Goal: Task Accomplishment & Management: Manage account settings

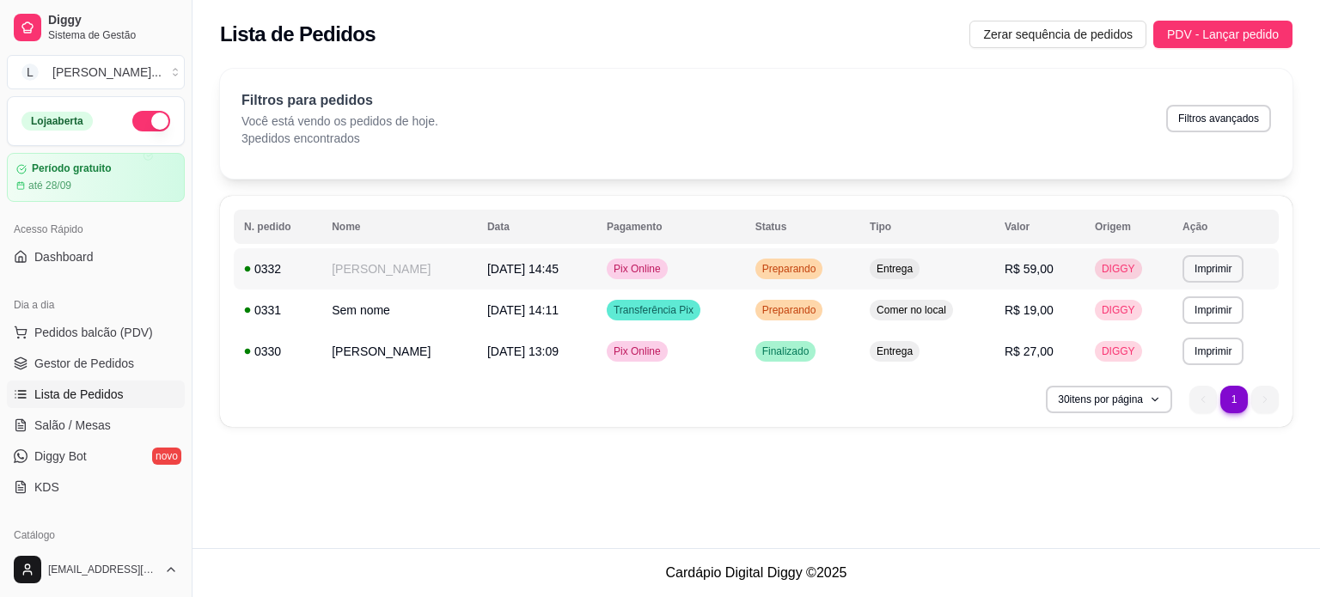
click at [651, 285] on td "Pix Online" at bounding box center [670, 268] width 149 height 41
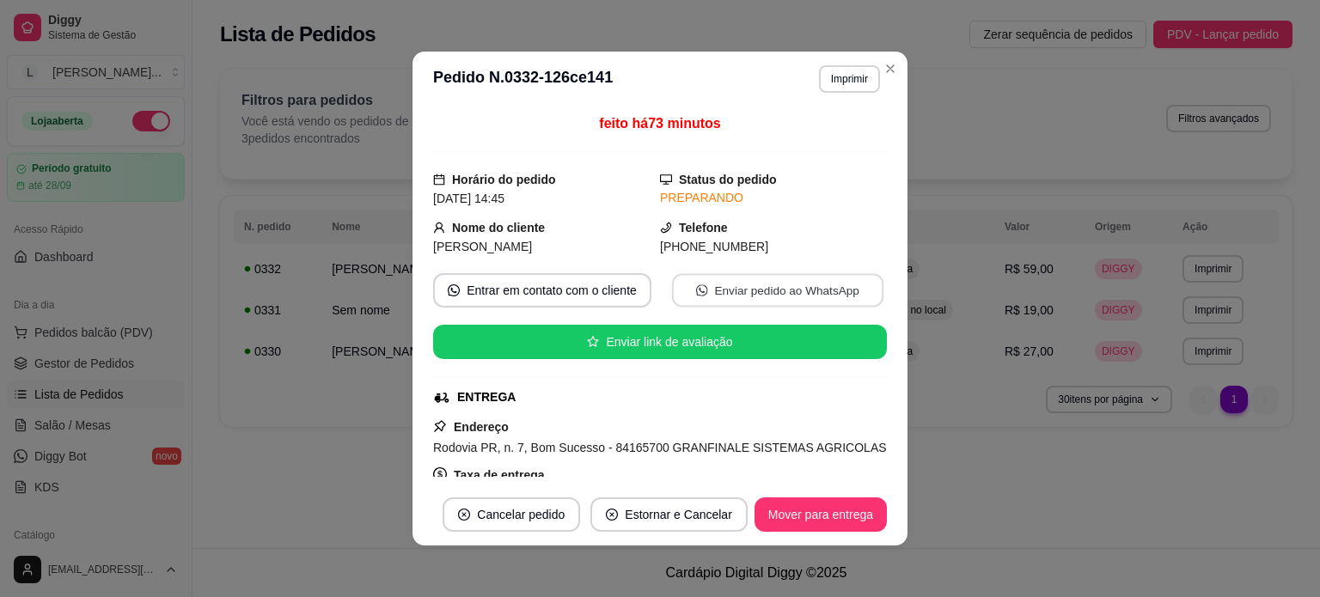
click at [729, 290] on button "Enviar pedido ao WhatsApp" at bounding box center [777, 291] width 211 height 34
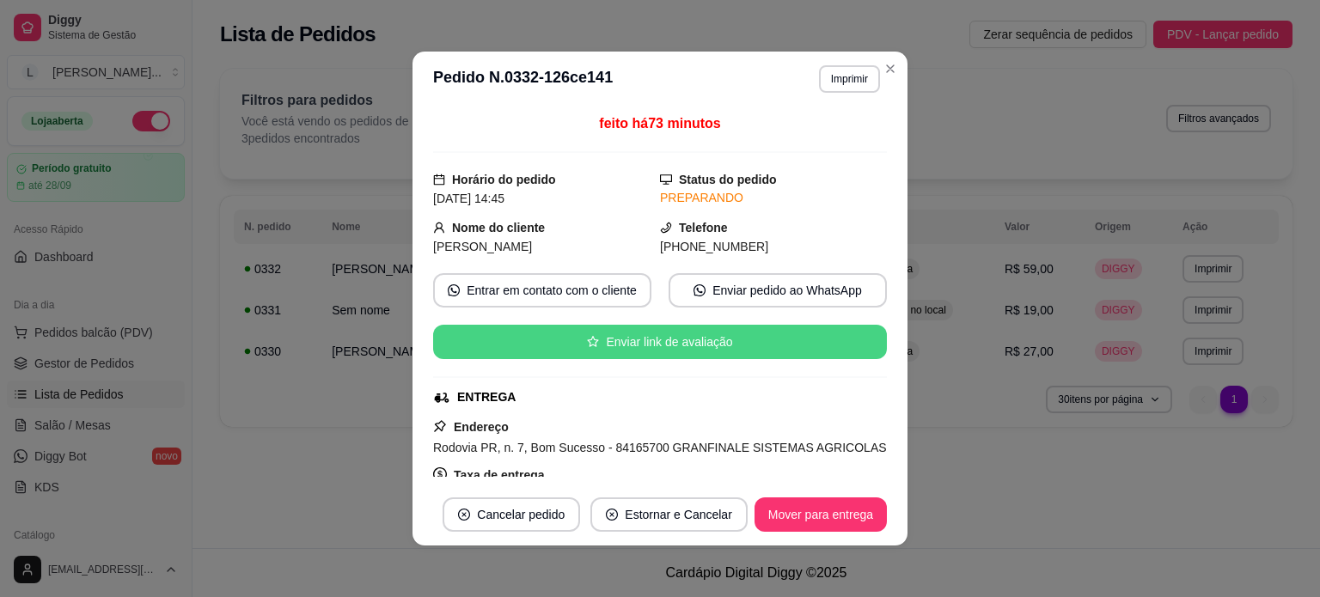
click at [744, 351] on button "Enviar link de avaliação" at bounding box center [660, 342] width 454 height 34
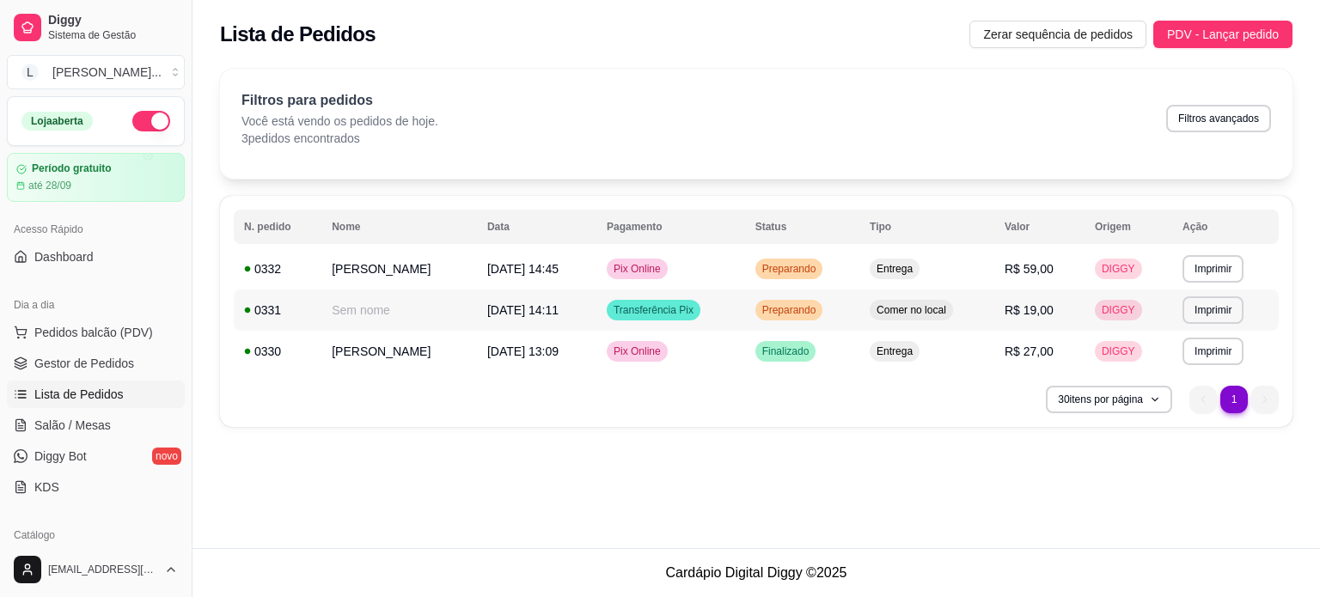
click at [1131, 313] on span "DIGGY" at bounding box center [1118, 310] width 40 height 14
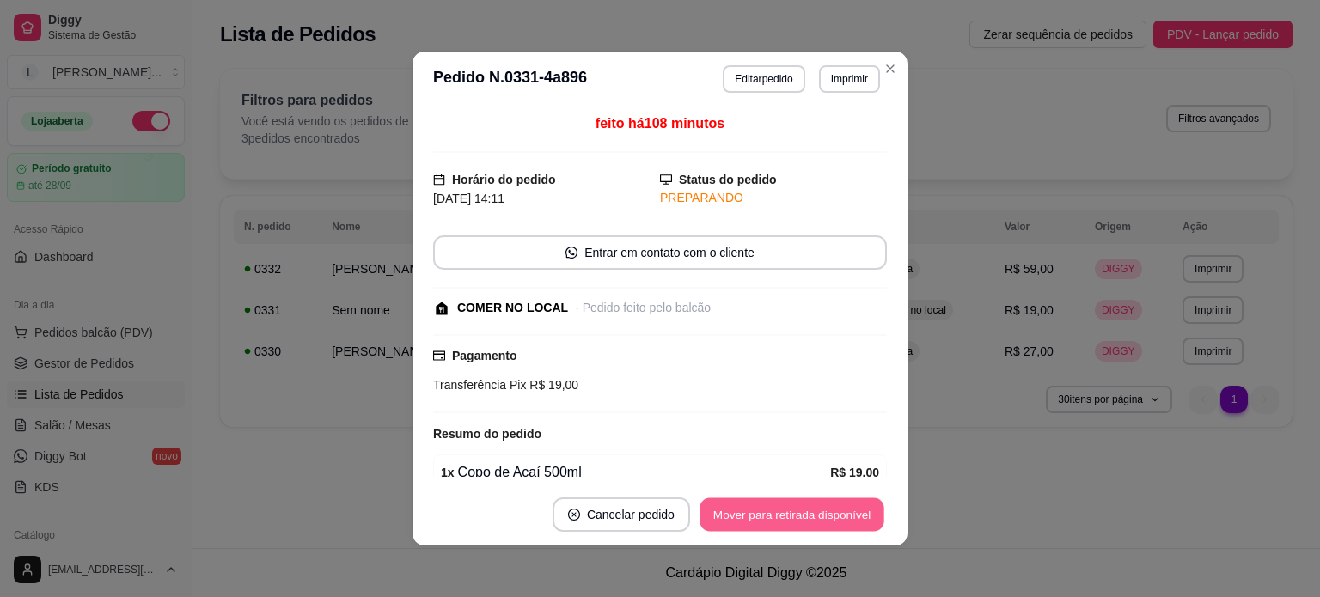
click at [767, 518] on button "Mover para retirada disponível" at bounding box center [791, 515] width 184 height 34
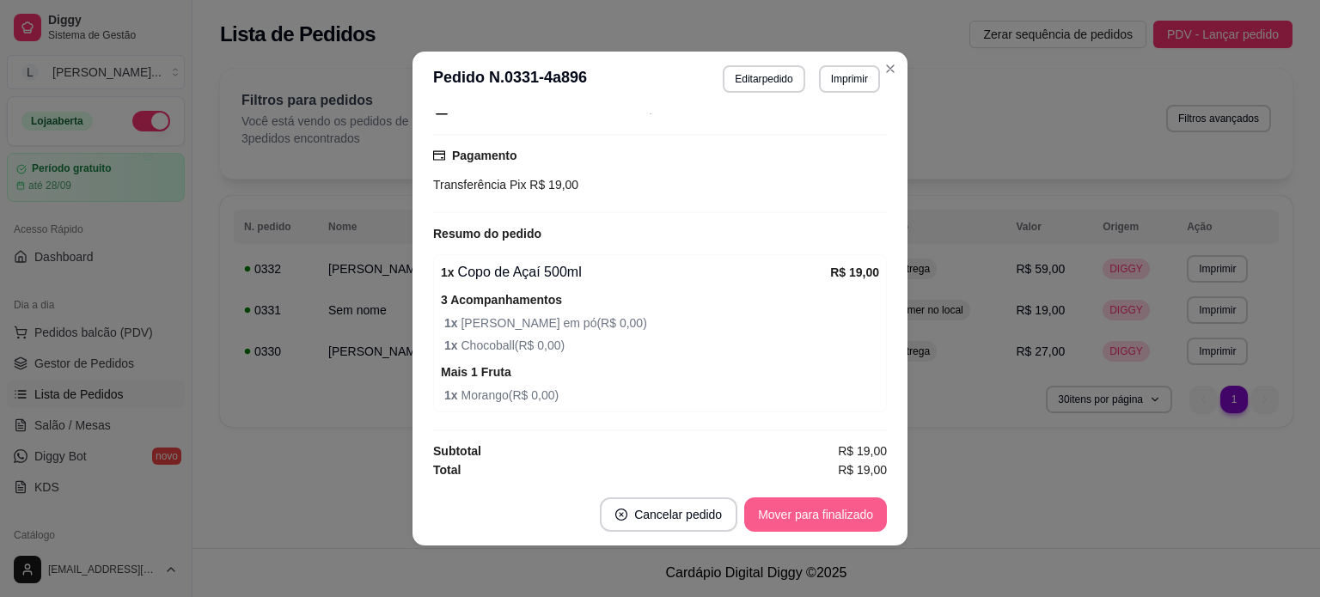
click at [790, 511] on button "Mover para finalizado" at bounding box center [815, 514] width 143 height 34
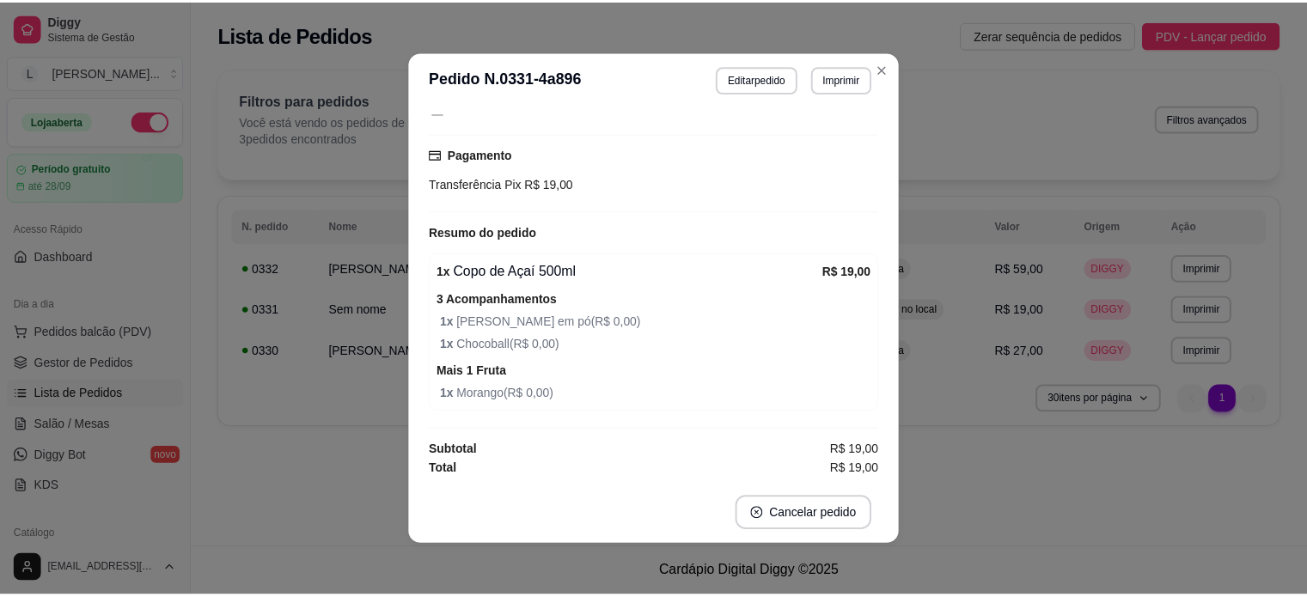
scroll to position [3, 0]
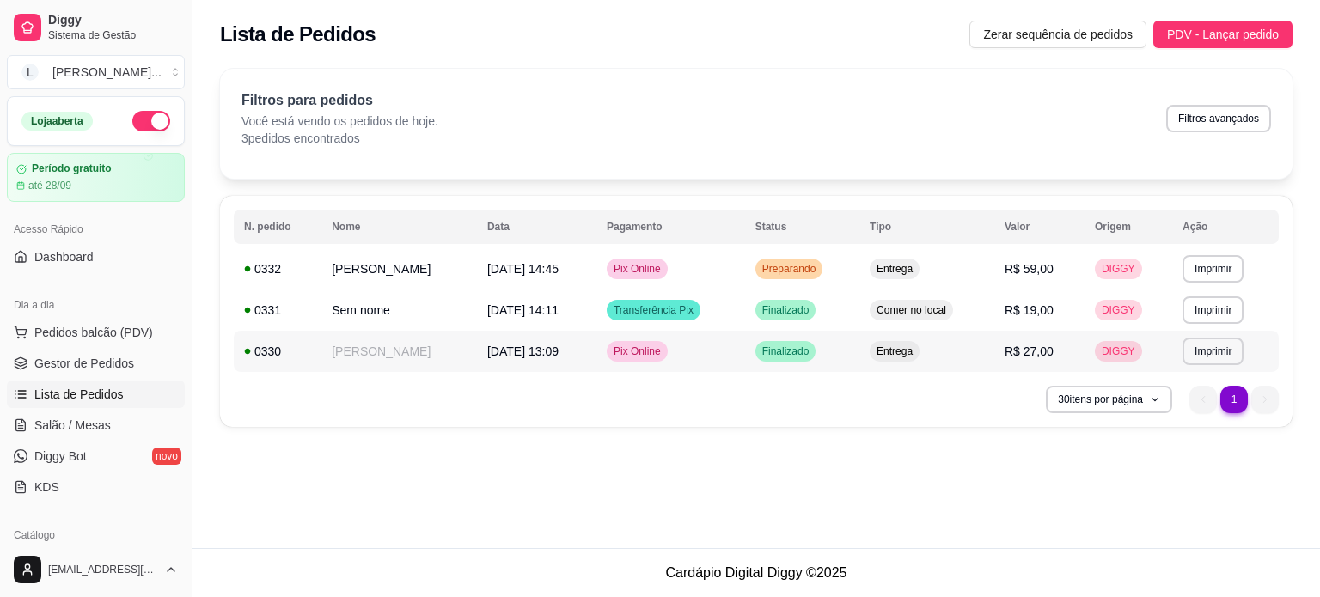
click at [1127, 352] on span "DIGGY" at bounding box center [1118, 352] width 40 height 14
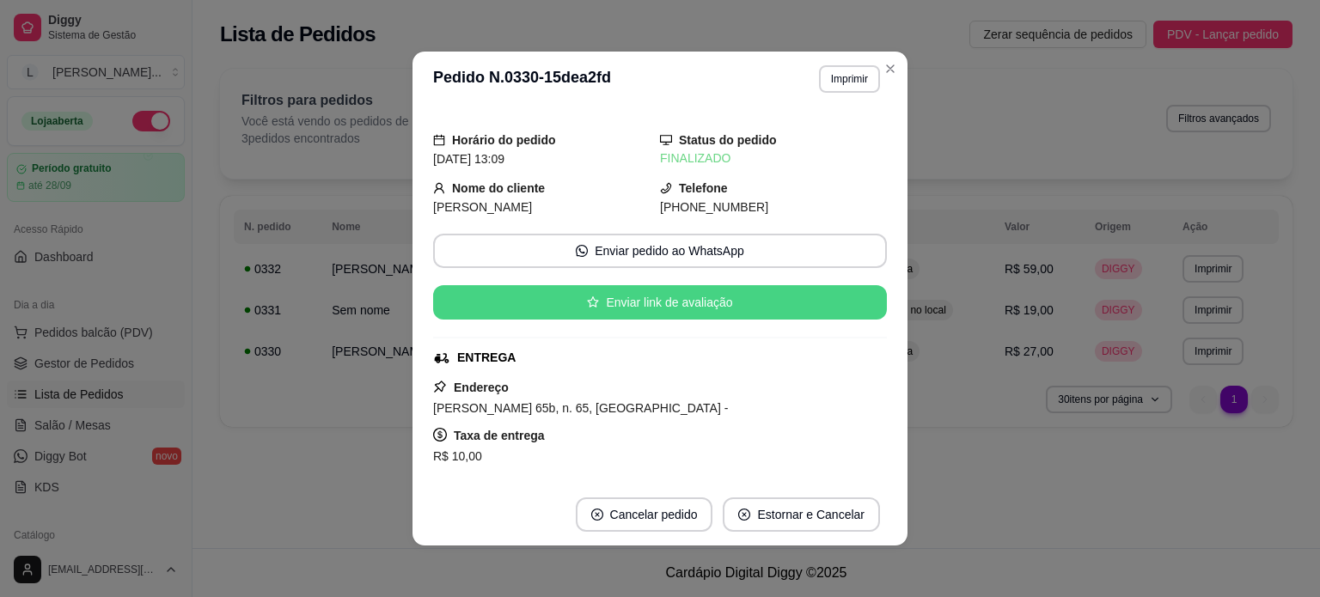
click at [684, 302] on button "Enviar link de avaliação" at bounding box center [660, 302] width 454 height 34
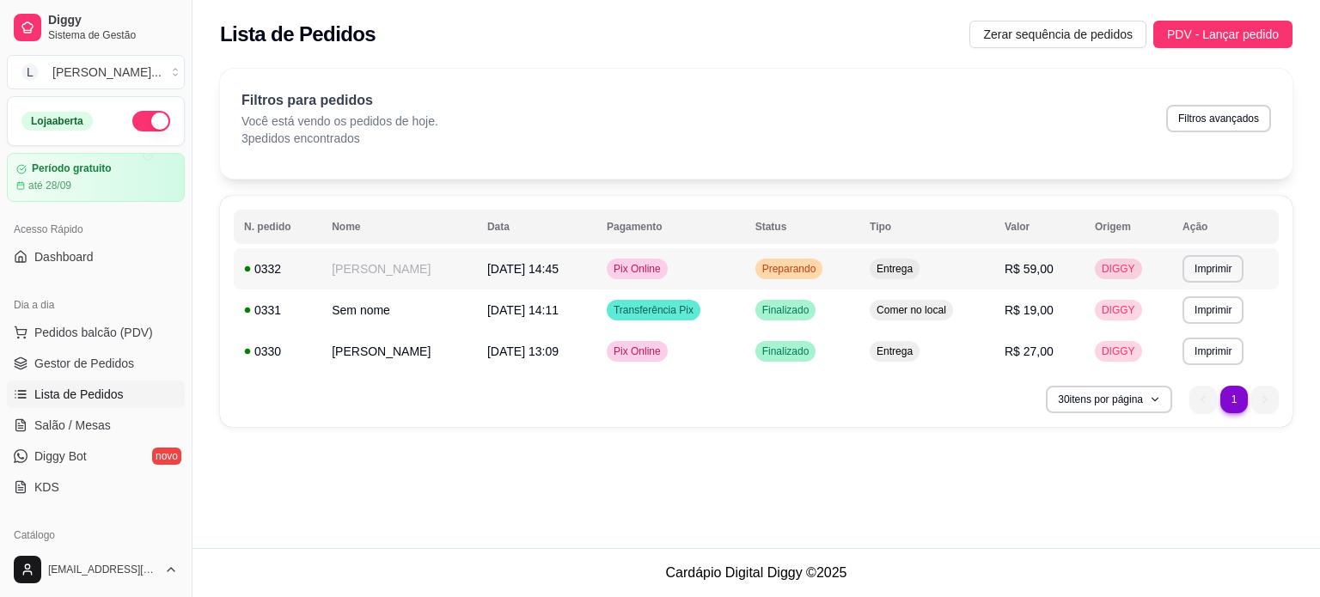
click at [1028, 284] on td "R$ 59,00" at bounding box center [1039, 268] width 90 height 41
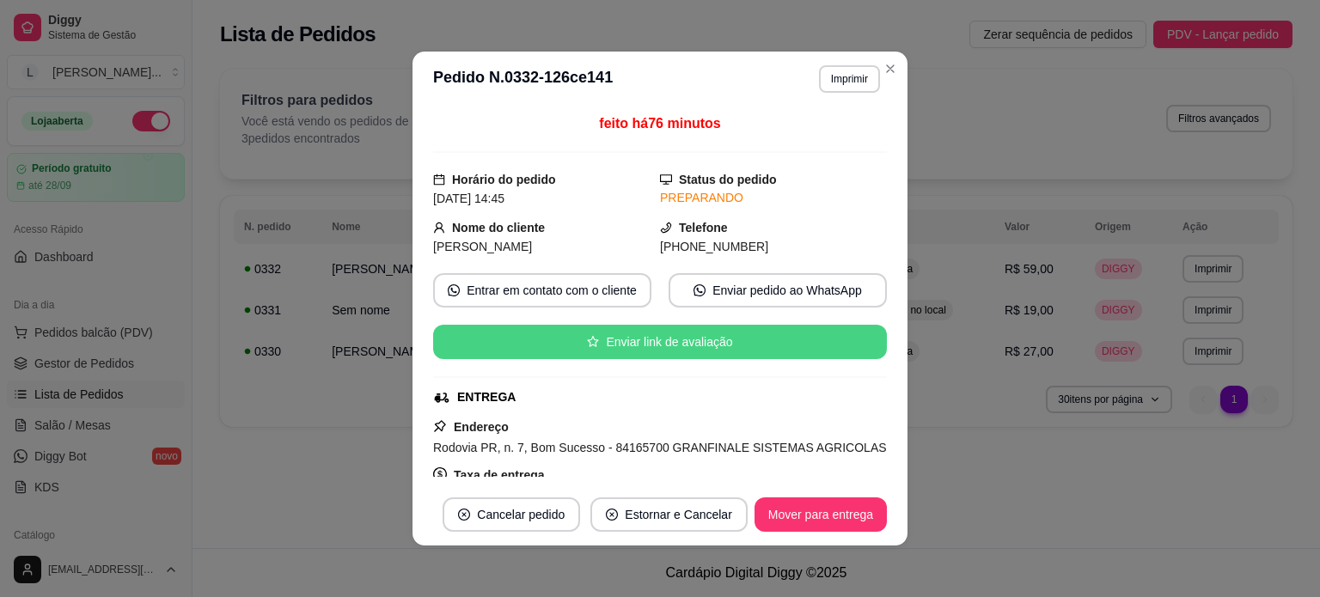
click at [784, 347] on button "Enviar link de avaliação" at bounding box center [660, 342] width 454 height 34
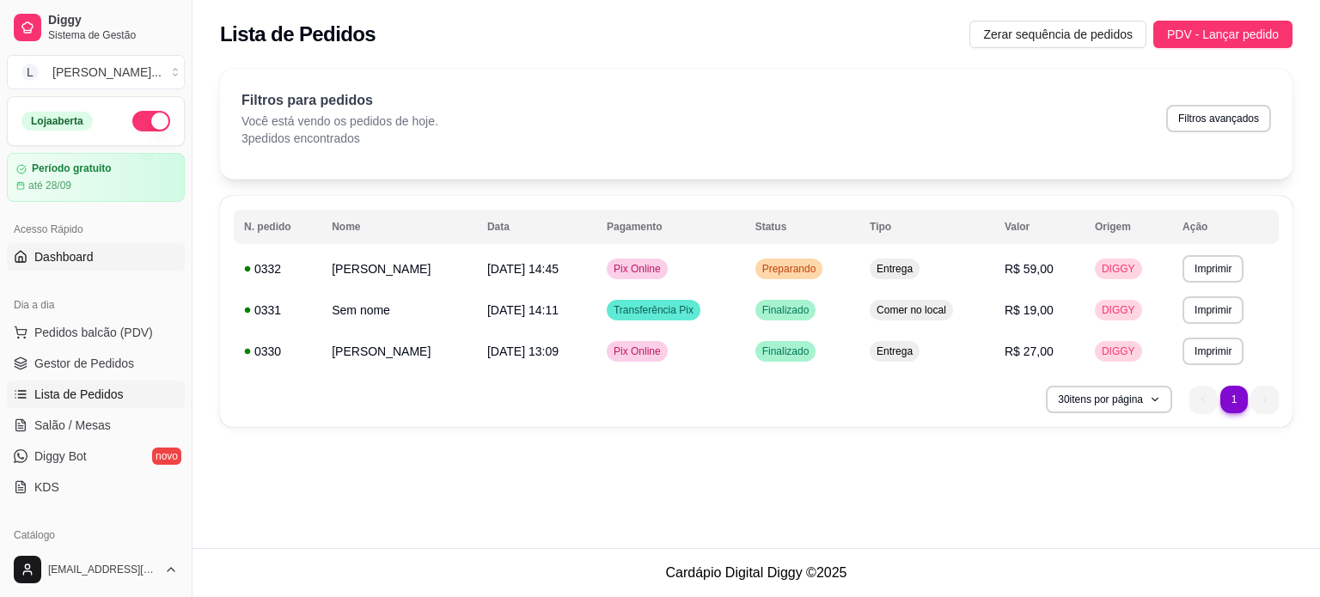
click at [81, 263] on span "Dashboard" at bounding box center [63, 256] width 59 height 17
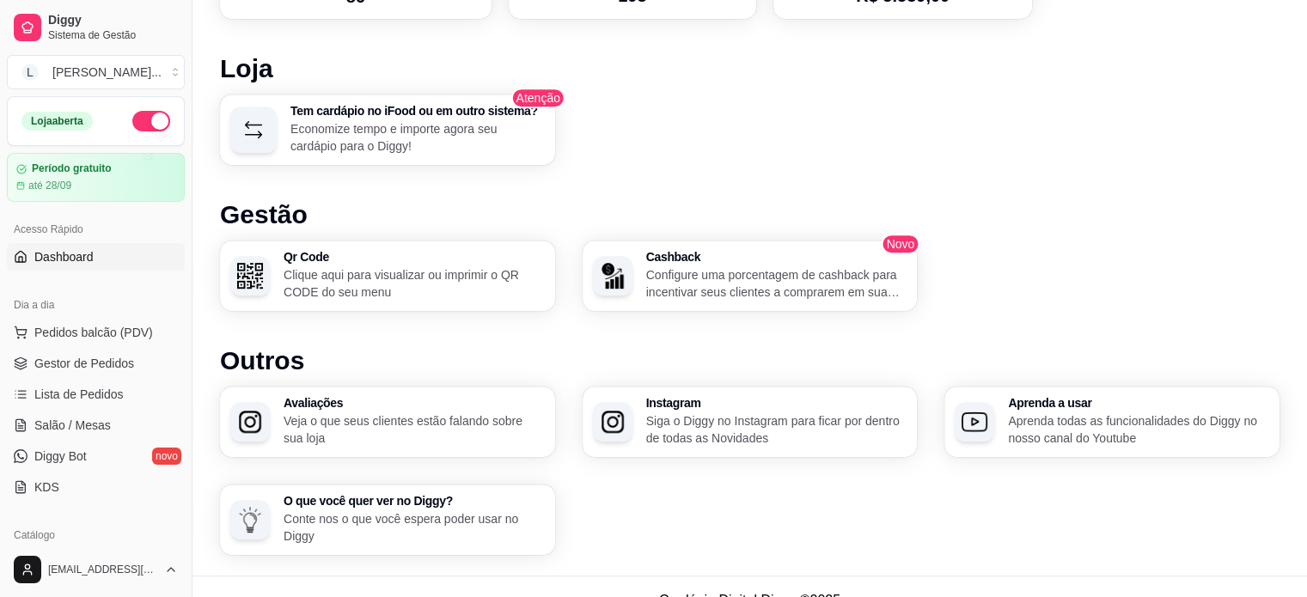
scroll to position [931, 0]
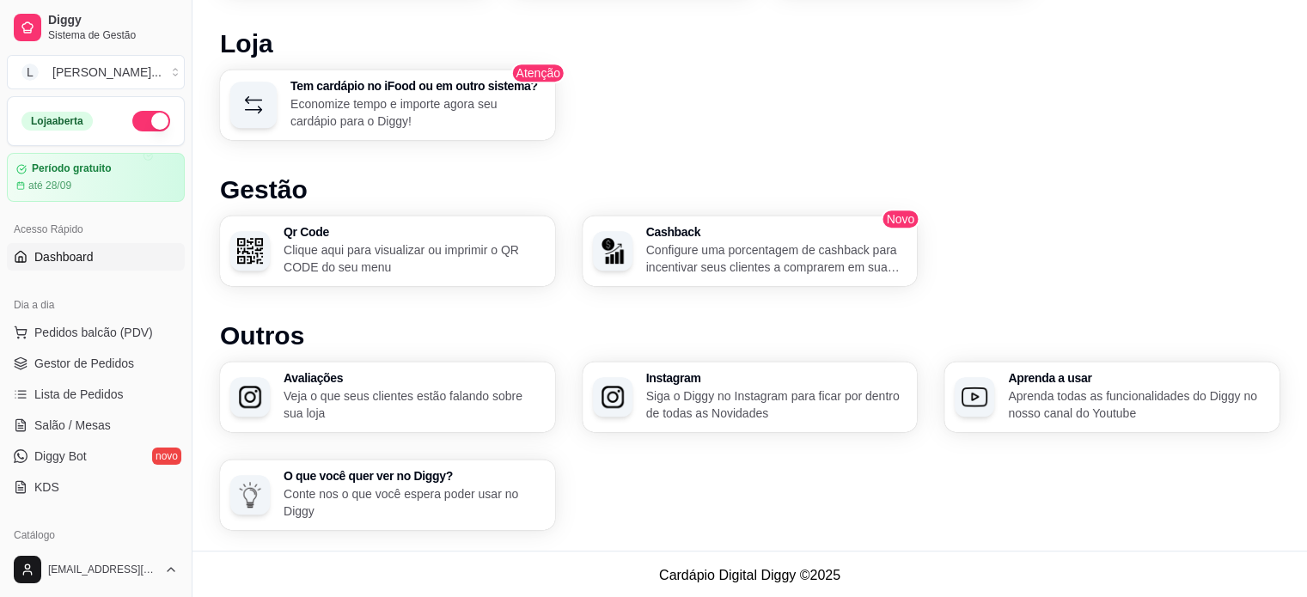
click at [306, 394] on p "Veja o que seus clientes estão falando sobre sua loja" at bounding box center [414, 405] width 261 height 34
